Goal: Find specific page/section: Find specific page/section

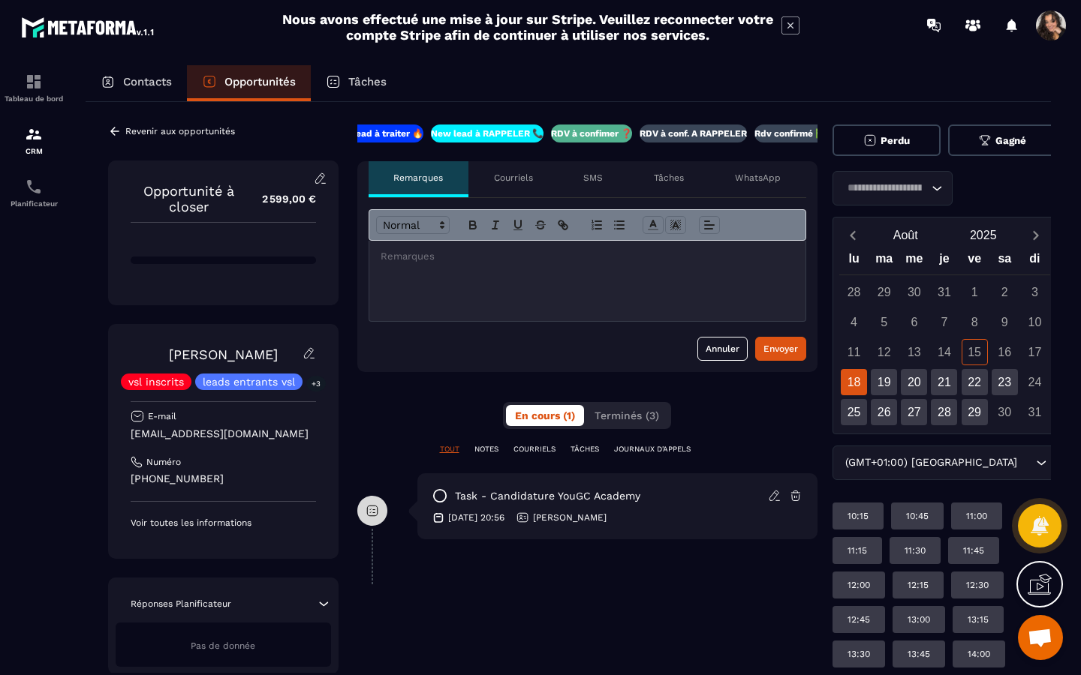
click at [110, 132] on icon at bounding box center [115, 132] width 14 height 14
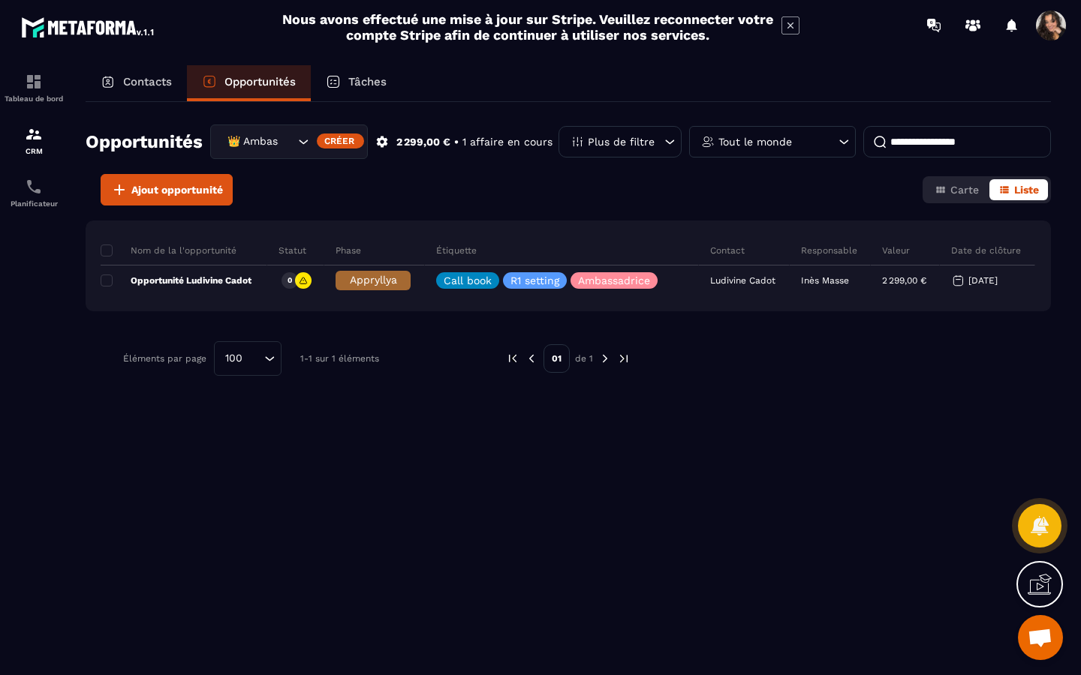
click at [297, 141] on icon "Search for option" at bounding box center [303, 141] width 15 height 15
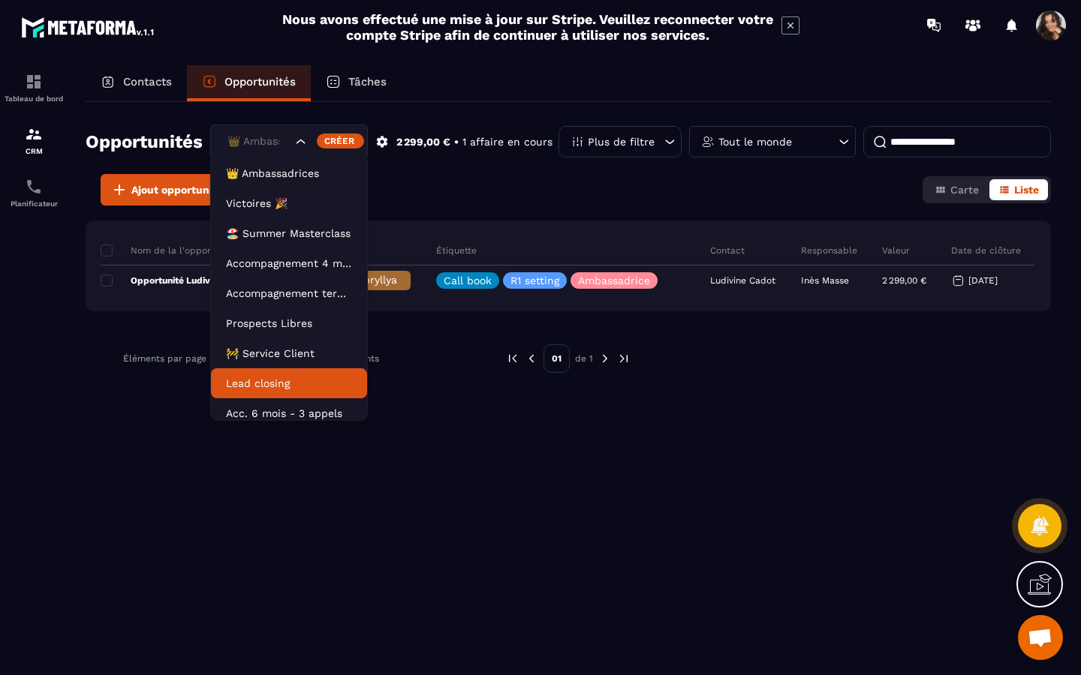
click at [290, 382] on p "Lead closing" at bounding box center [289, 383] width 126 height 15
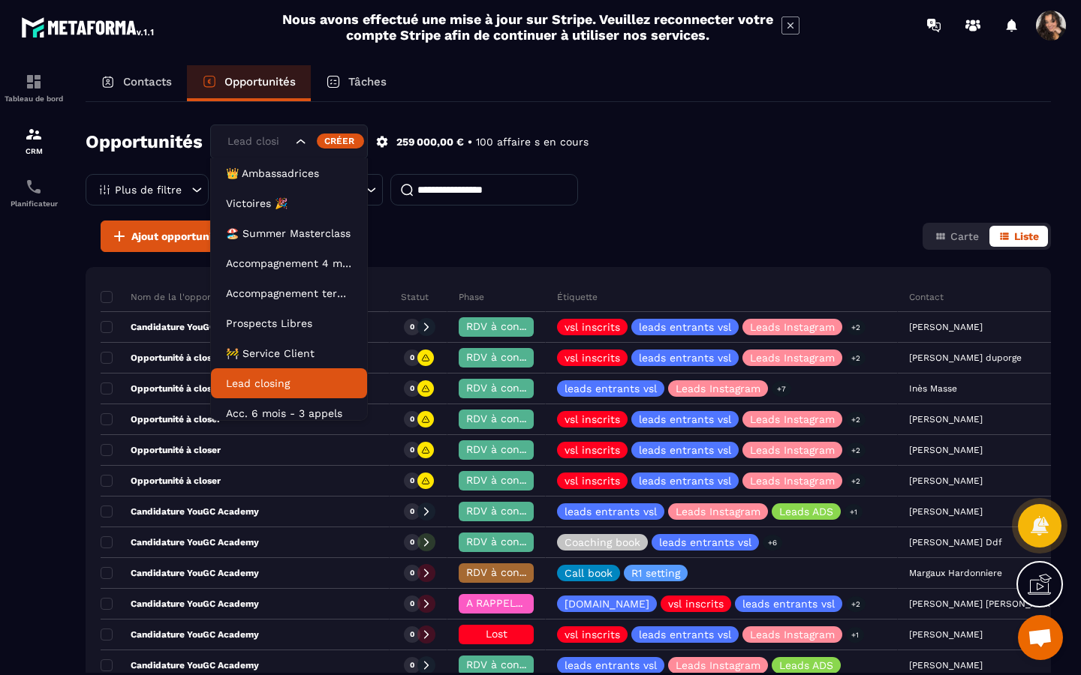
click at [301, 145] on icon "Search for option" at bounding box center [300, 141] width 15 height 15
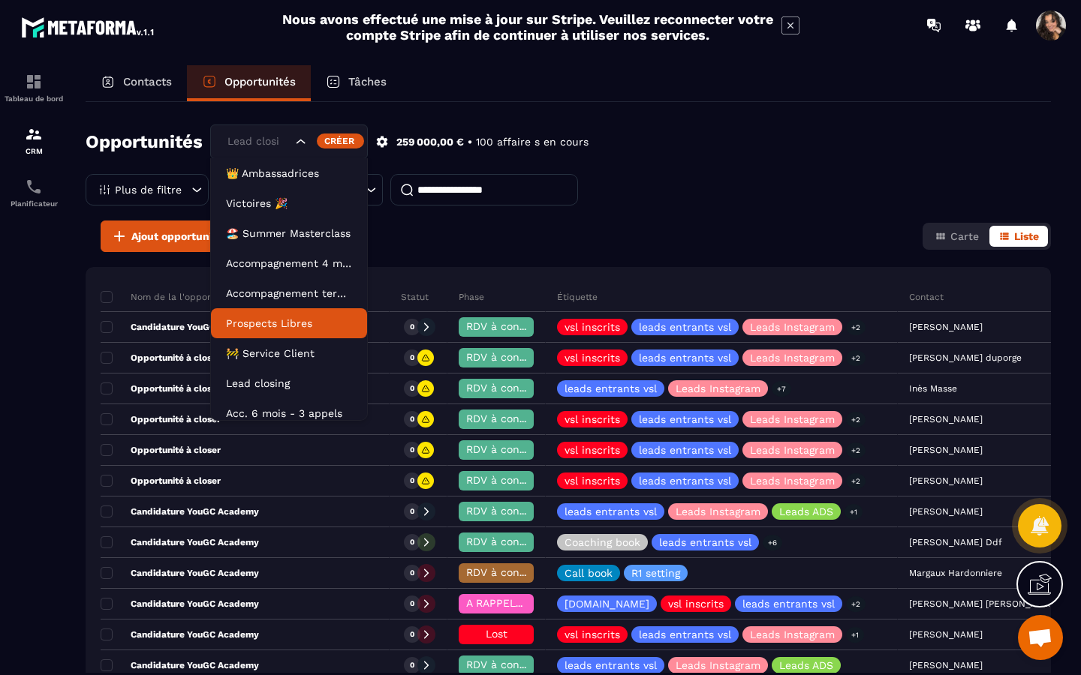
click at [459, 243] on div "Ajout opportunité Carte Liste" at bounding box center [568, 237] width 965 height 32
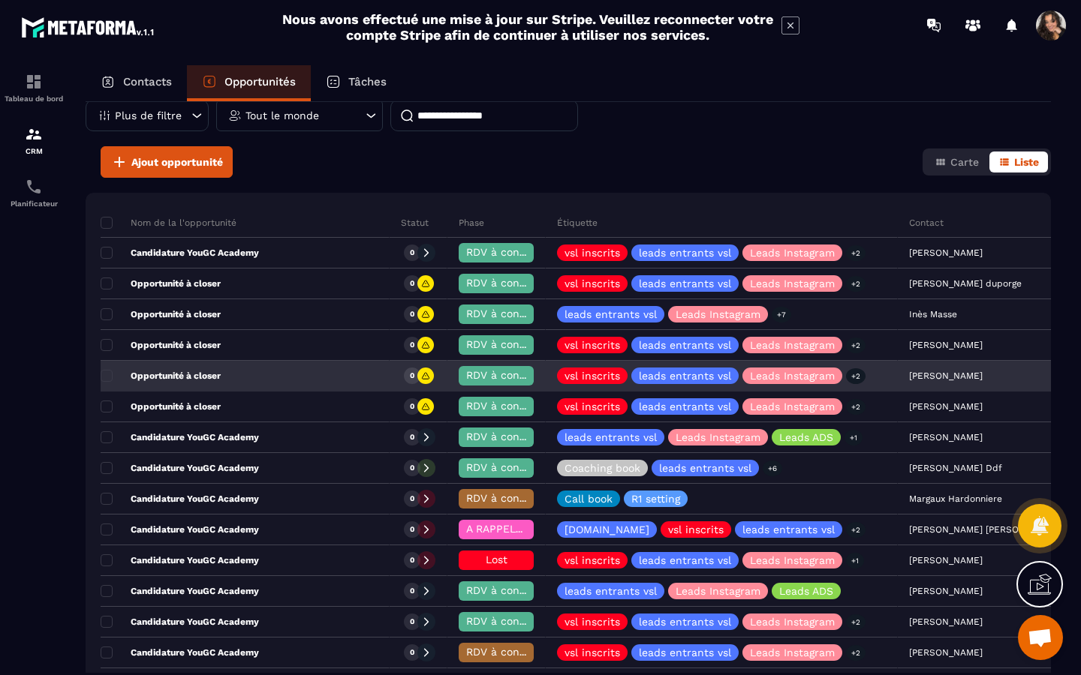
click at [257, 377] on div "Opportunité à closer" at bounding box center [245, 377] width 289 height 30
